Goal: Find specific page/section: Find specific page/section

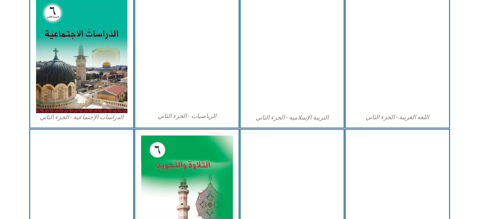
scroll to position [417, 0]
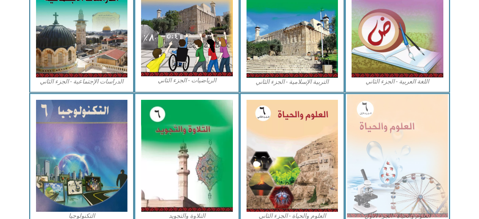
click at [366, 132] on img at bounding box center [397, 155] width 101 height 123
click at [390, 140] on img at bounding box center [397, 155] width 101 height 123
click at [416, 159] on img at bounding box center [397, 155] width 101 height 123
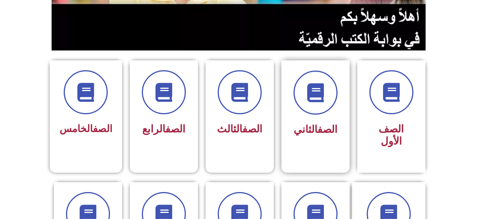
scroll to position [227, 0]
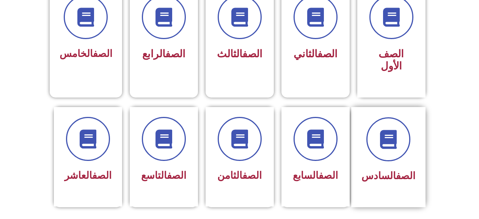
click at [401, 167] on div "الصف السادس" at bounding box center [388, 176] width 54 height 19
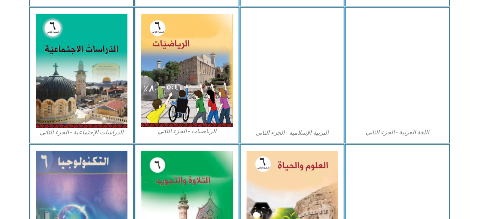
scroll to position [379, 0]
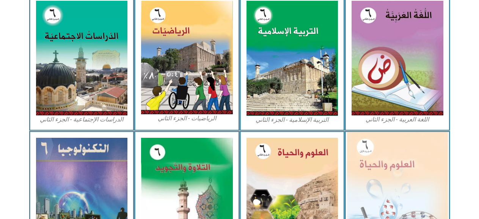
click at [384, 176] on img at bounding box center [397, 193] width 101 height 123
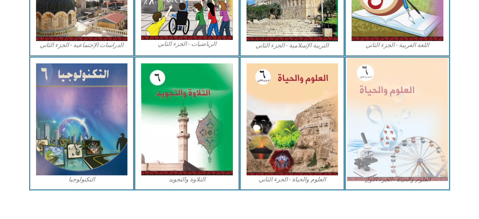
scroll to position [455, 0]
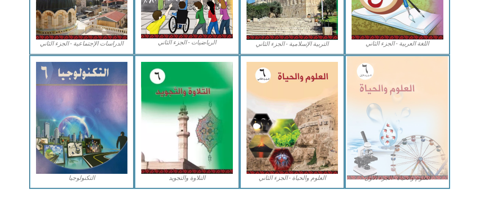
click at [386, 155] on img at bounding box center [397, 117] width 101 height 123
click at [387, 157] on img at bounding box center [397, 117] width 101 height 123
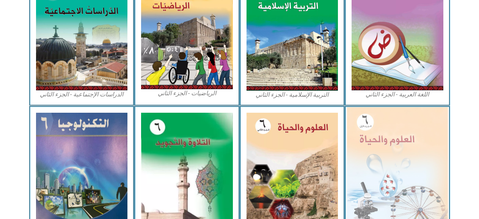
scroll to position [305, 0]
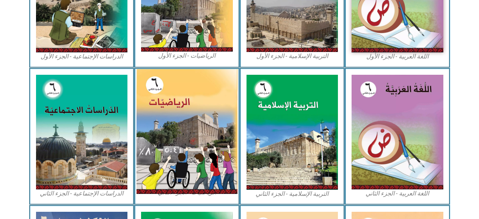
click at [178, 158] on img at bounding box center [186, 131] width 101 height 125
